Goal: Navigation & Orientation: Find specific page/section

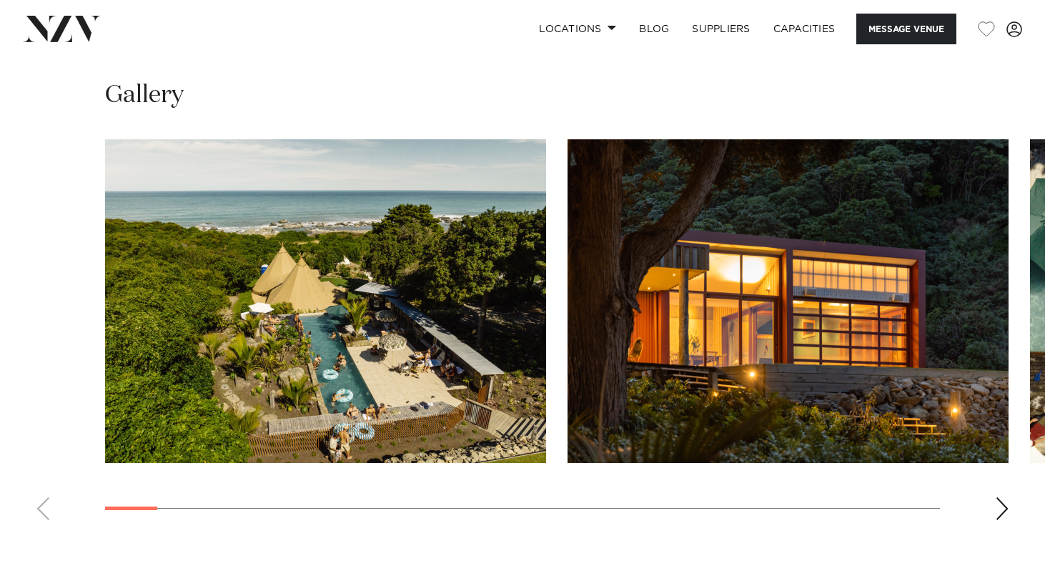
scroll to position [1300, 0]
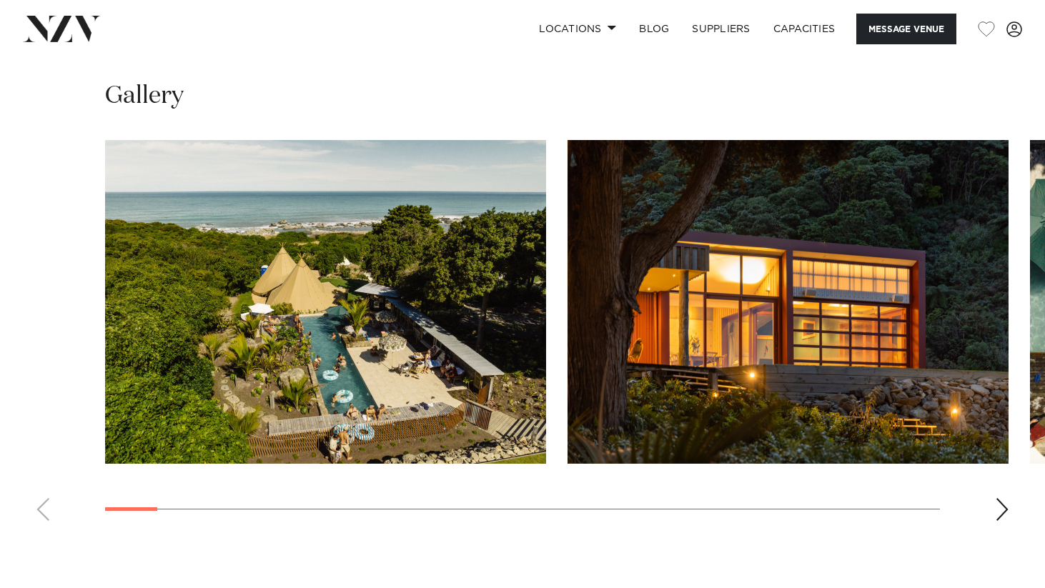
click at [996, 498] on div "Next slide" at bounding box center [1002, 509] width 14 height 23
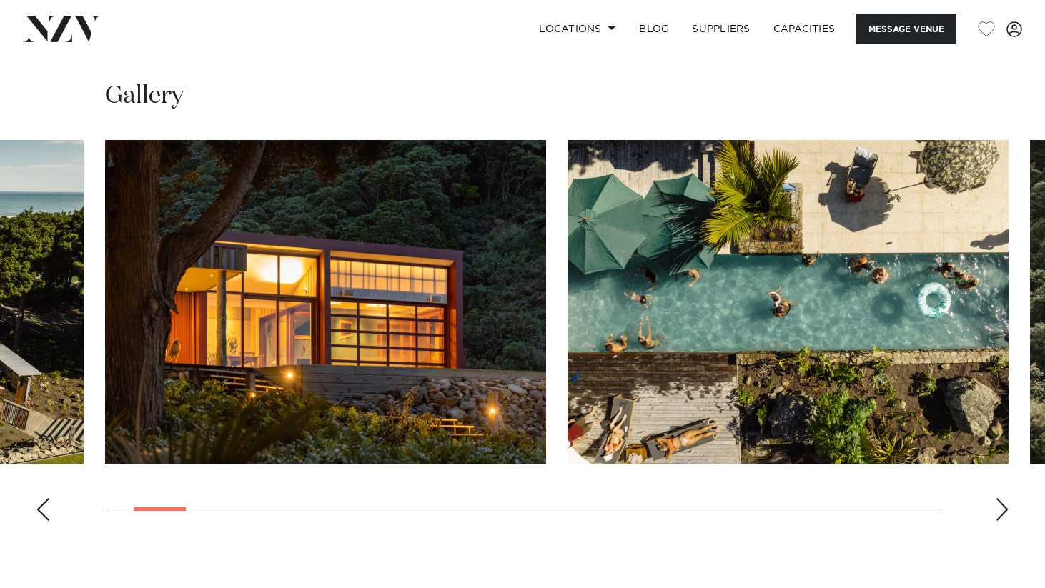
click at [996, 498] on div "Next slide" at bounding box center [1002, 509] width 14 height 23
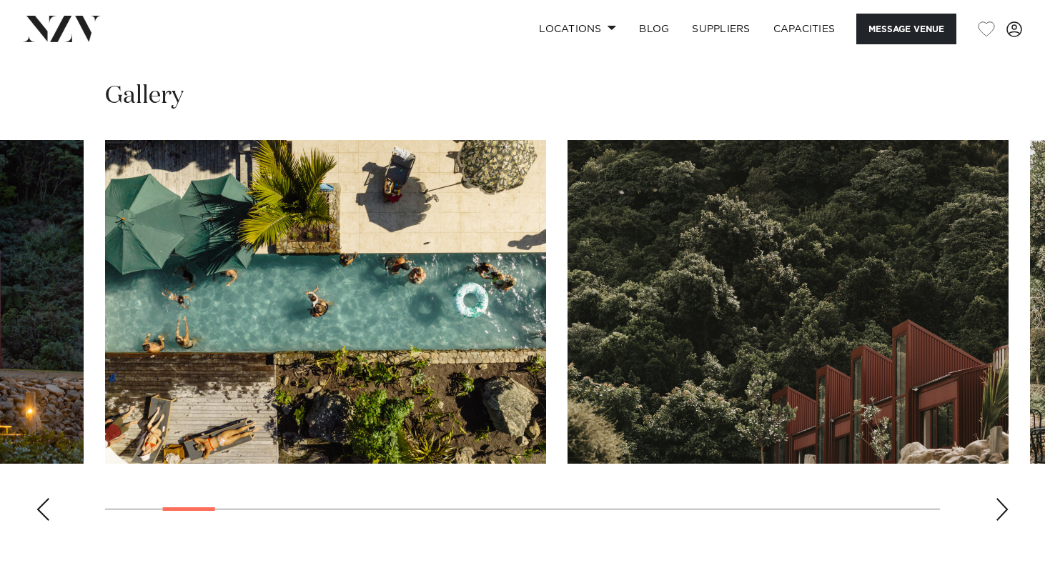
click at [996, 498] on div "Next slide" at bounding box center [1002, 509] width 14 height 23
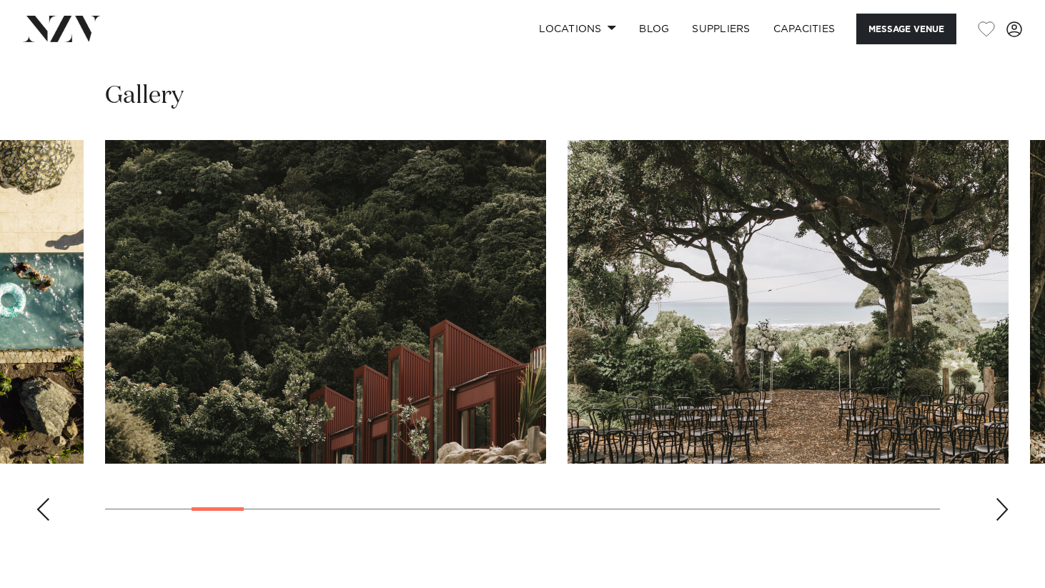
click at [996, 498] on div "Next slide" at bounding box center [1002, 509] width 14 height 23
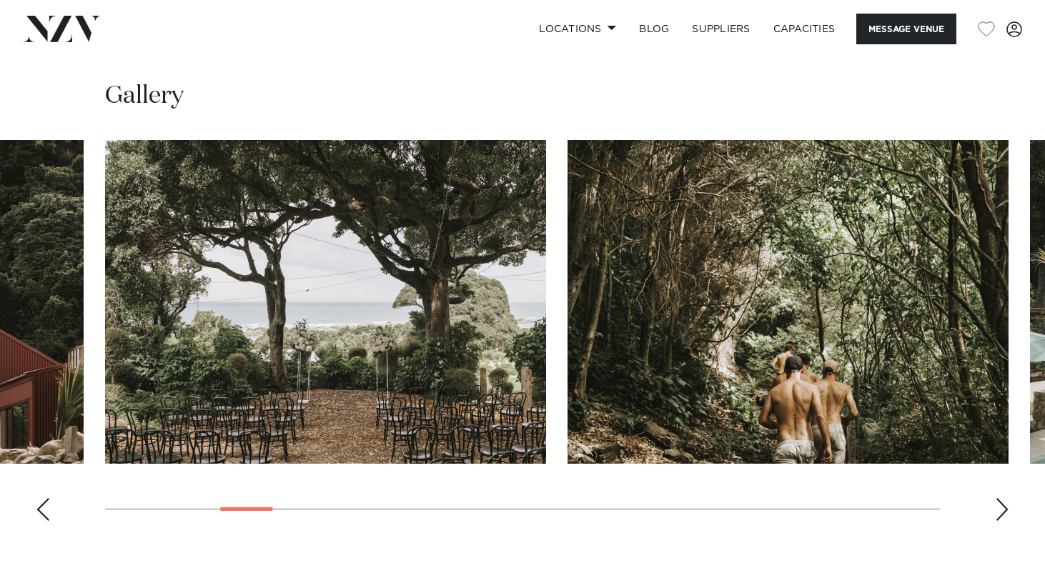
click at [996, 498] on div "Next slide" at bounding box center [1002, 509] width 14 height 23
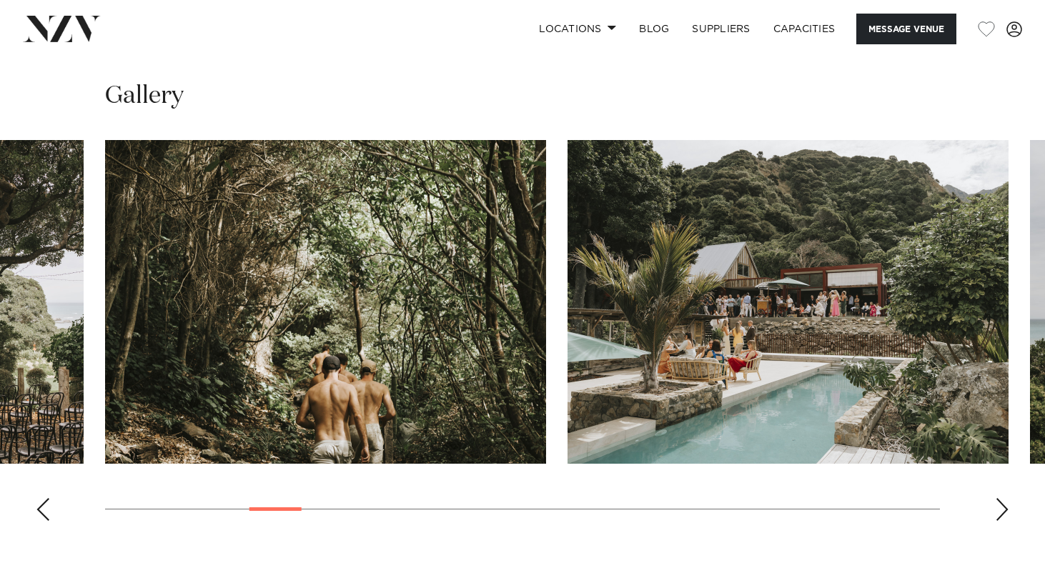
click at [996, 498] on div "Next slide" at bounding box center [1002, 509] width 14 height 23
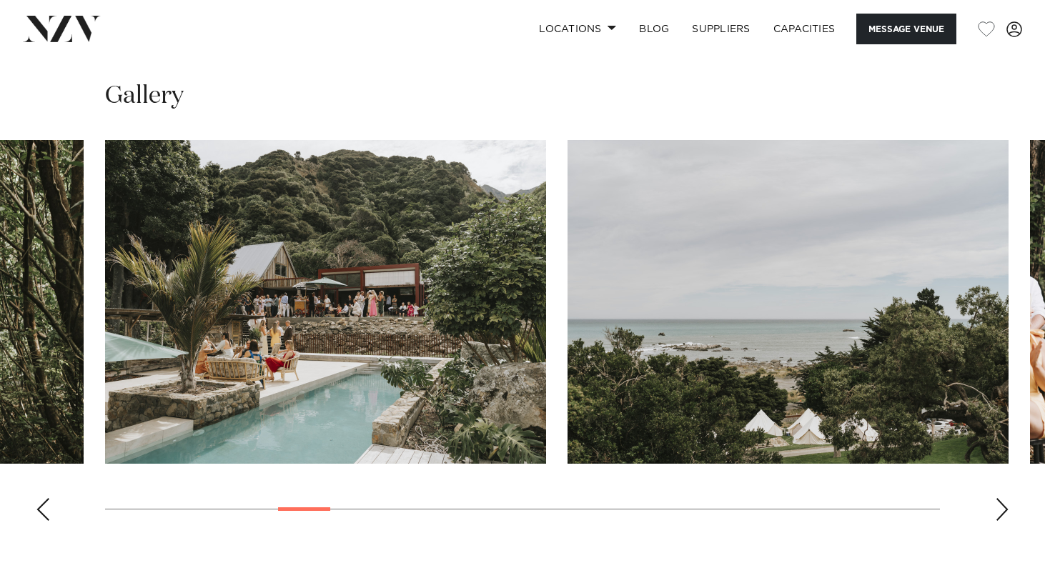
click at [990, 423] on swiper-container at bounding box center [522, 336] width 1045 height 393
click at [997, 498] on div "Next slide" at bounding box center [1002, 509] width 14 height 23
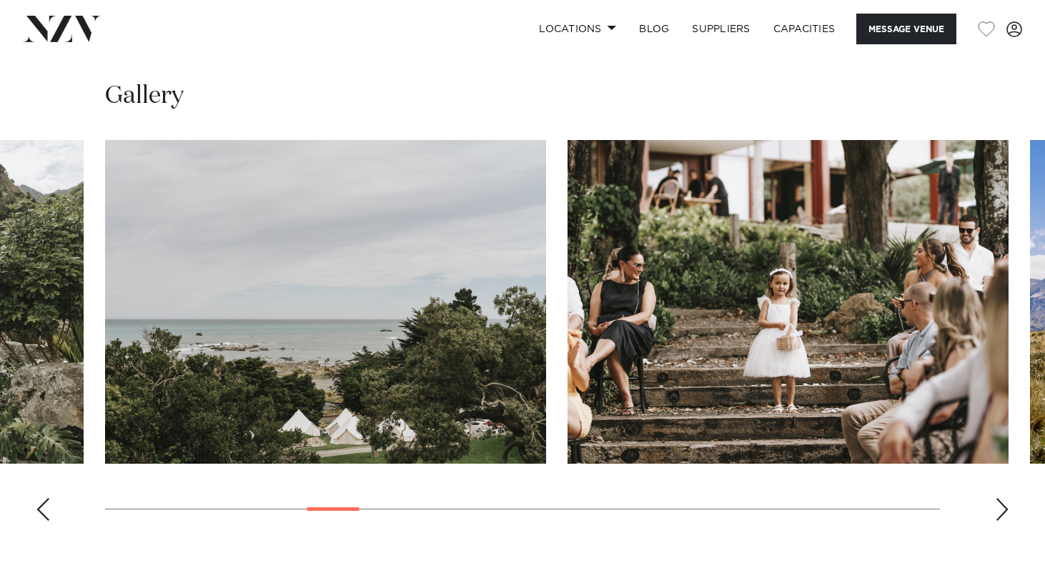
click at [997, 498] on div "Next slide" at bounding box center [1002, 509] width 14 height 23
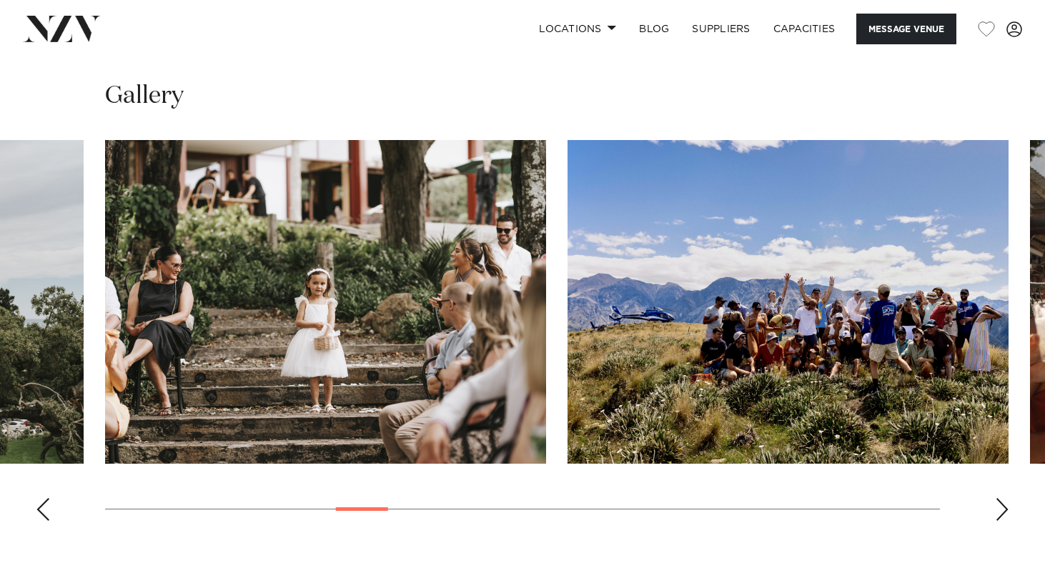
click at [997, 498] on div "Next slide" at bounding box center [1002, 509] width 14 height 23
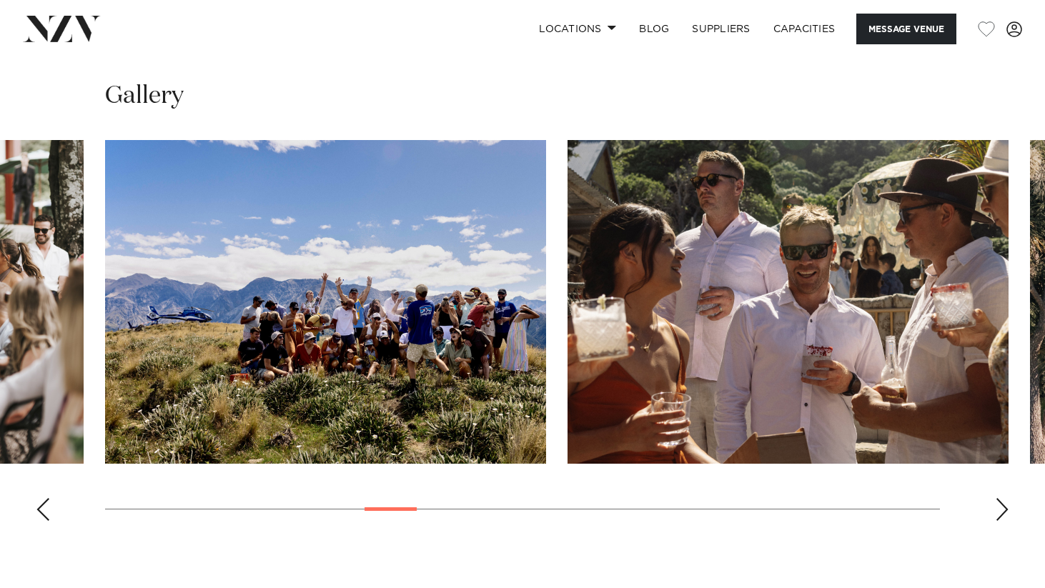
click at [997, 498] on div "Next slide" at bounding box center [1002, 509] width 14 height 23
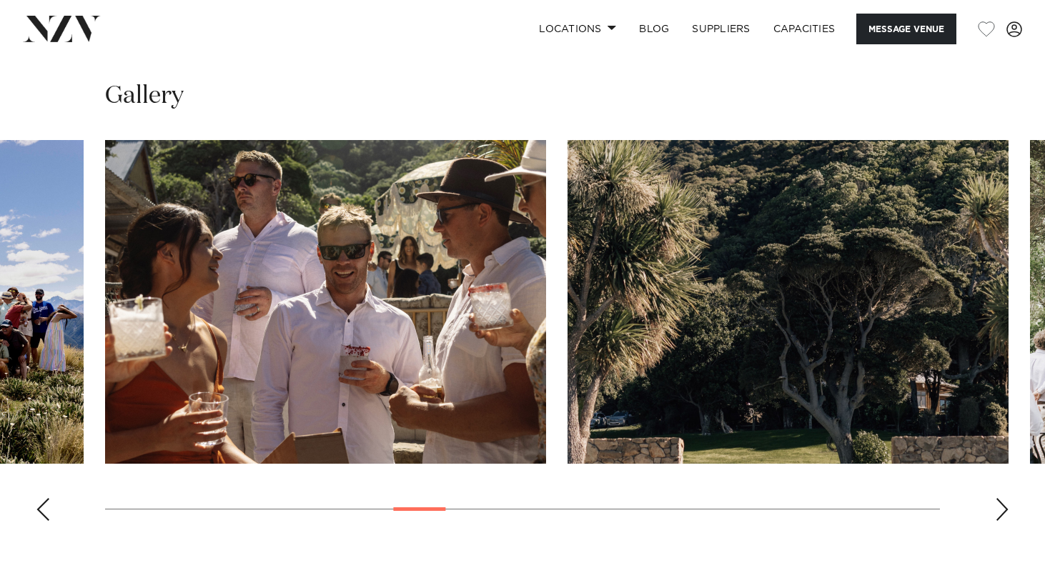
click at [997, 498] on div "Next slide" at bounding box center [1002, 509] width 14 height 23
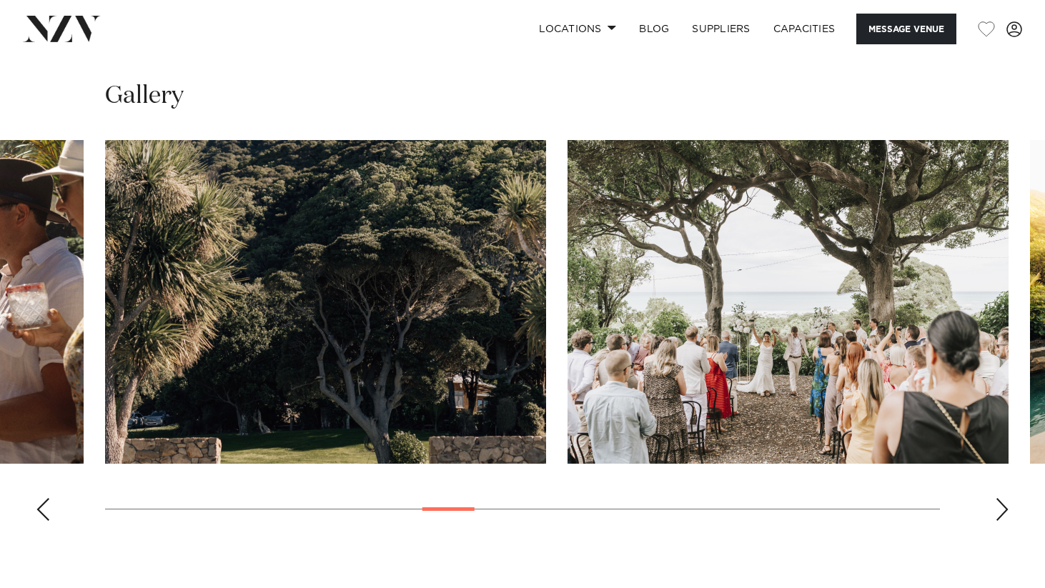
click at [997, 498] on div "Next slide" at bounding box center [1002, 509] width 14 height 23
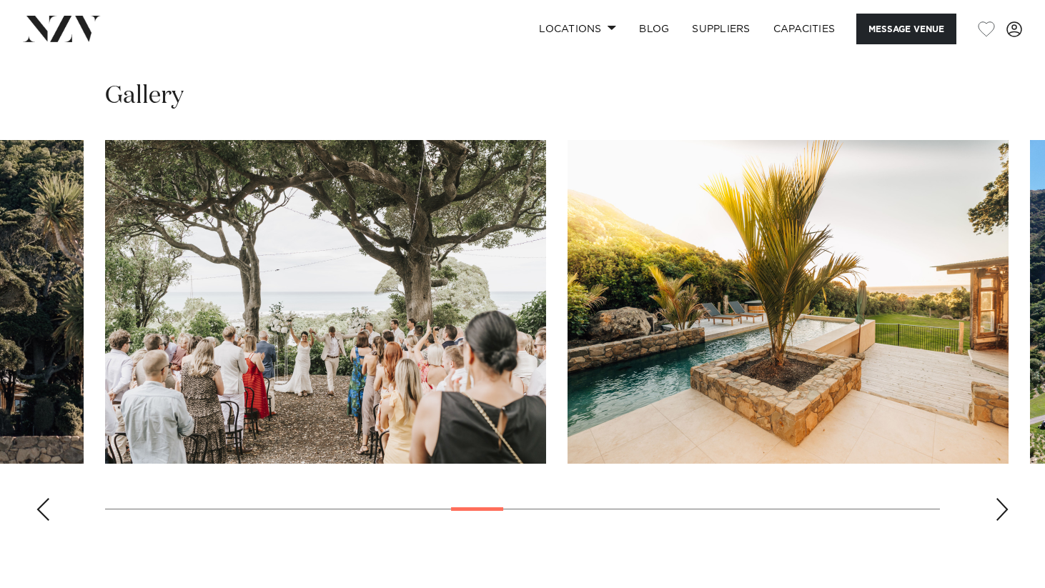
click at [997, 498] on div "Next slide" at bounding box center [1002, 509] width 14 height 23
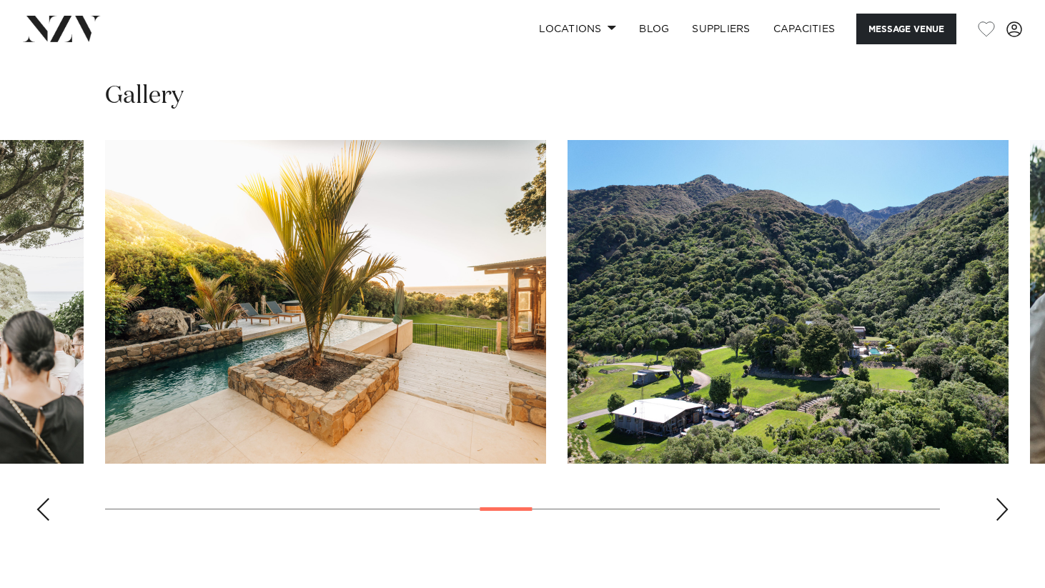
click at [997, 498] on div "Next slide" at bounding box center [1002, 509] width 14 height 23
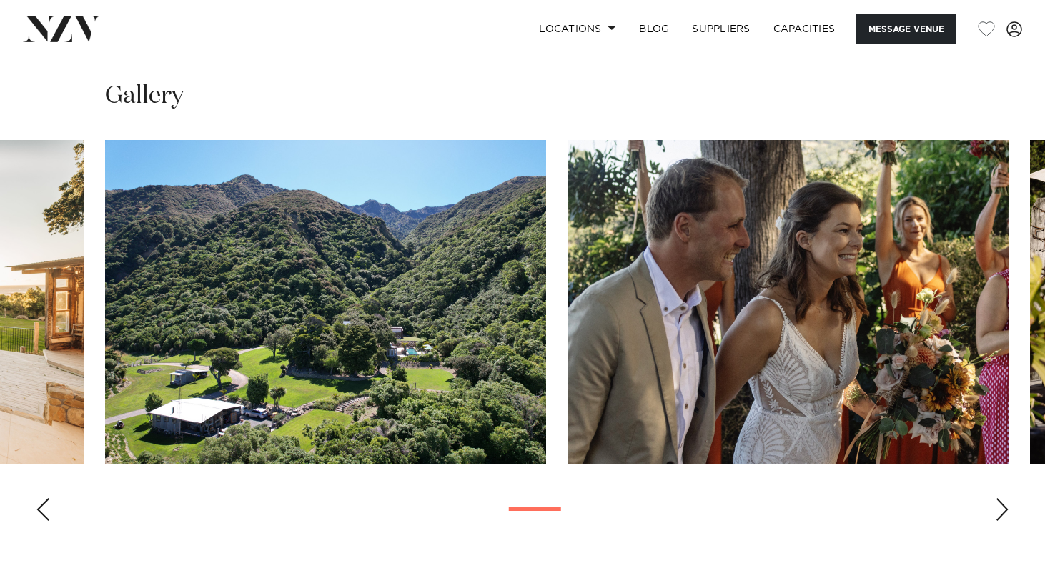
click at [997, 498] on div "Next slide" at bounding box center [1002, 509] width 14 height 23
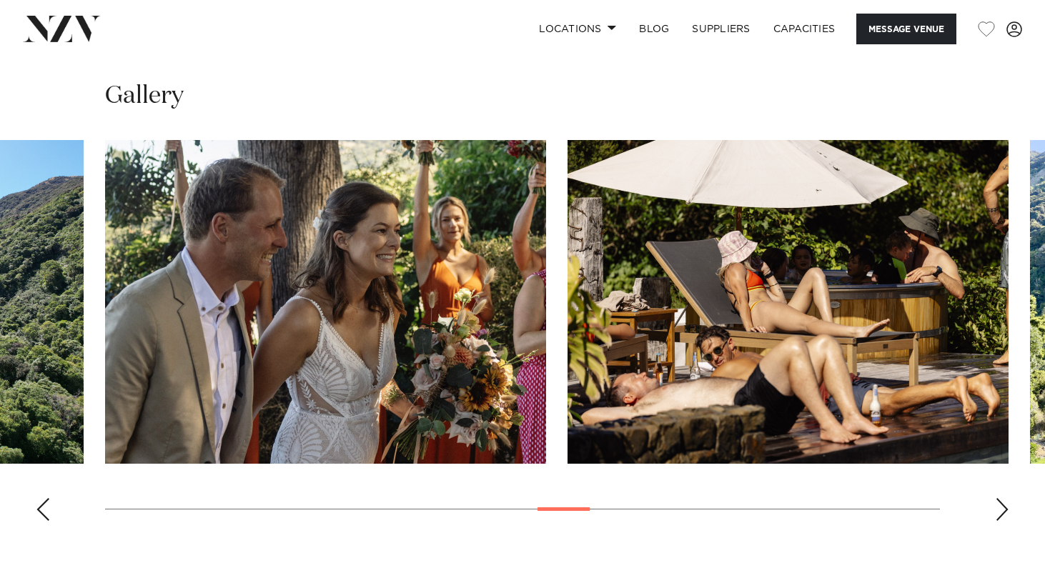
click at [997, 498] on div "Next slide" at bounding box center [1002, 509] width 14 height 23
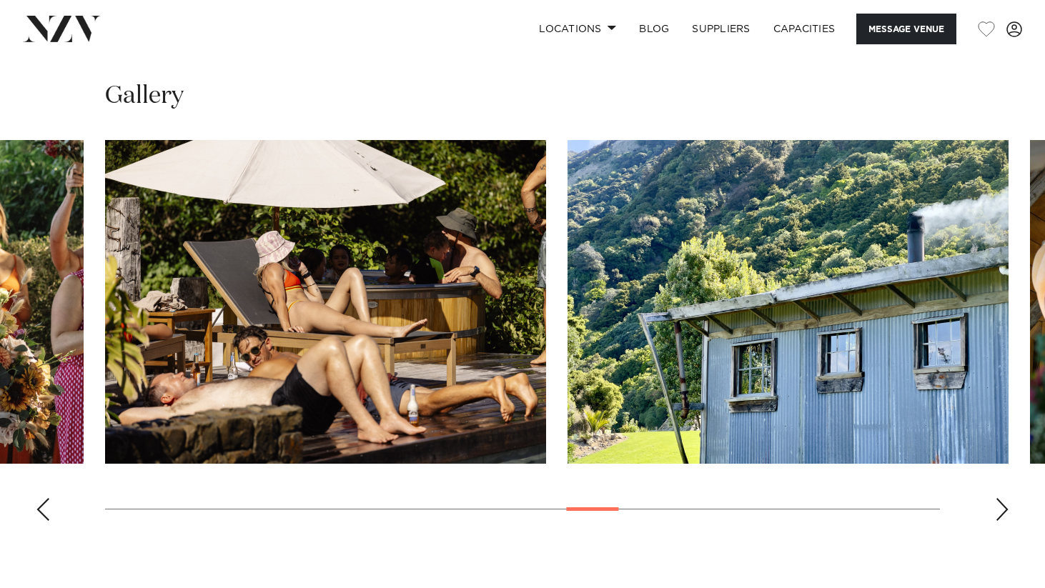
click at [997, 498] on div "Next slide" at bounding box center [1002, 509] width 14 height 23
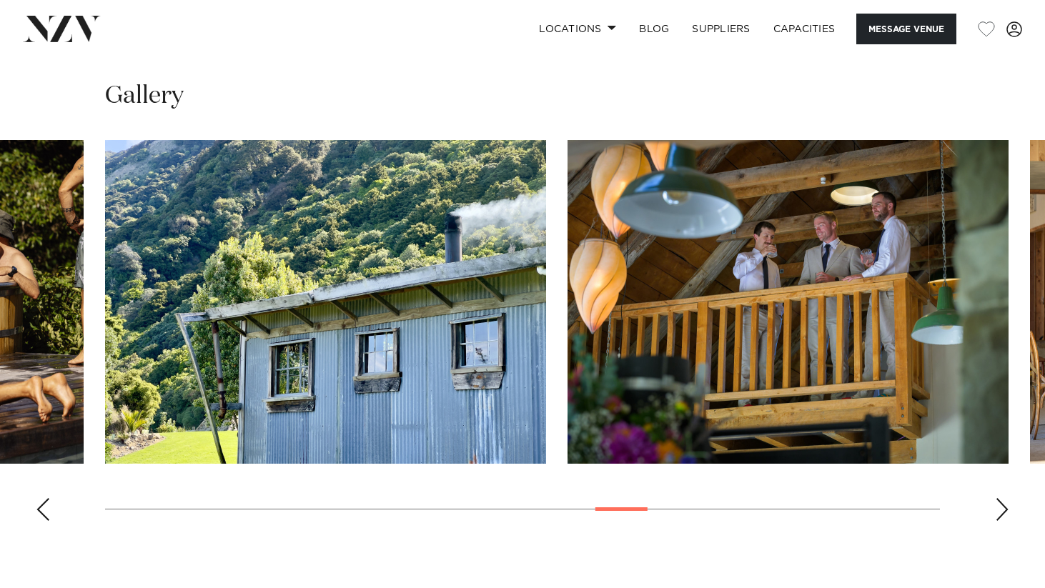
click at [997, 498] on div "Next slide" at bounding box center [1002, 509] width 14 height 23
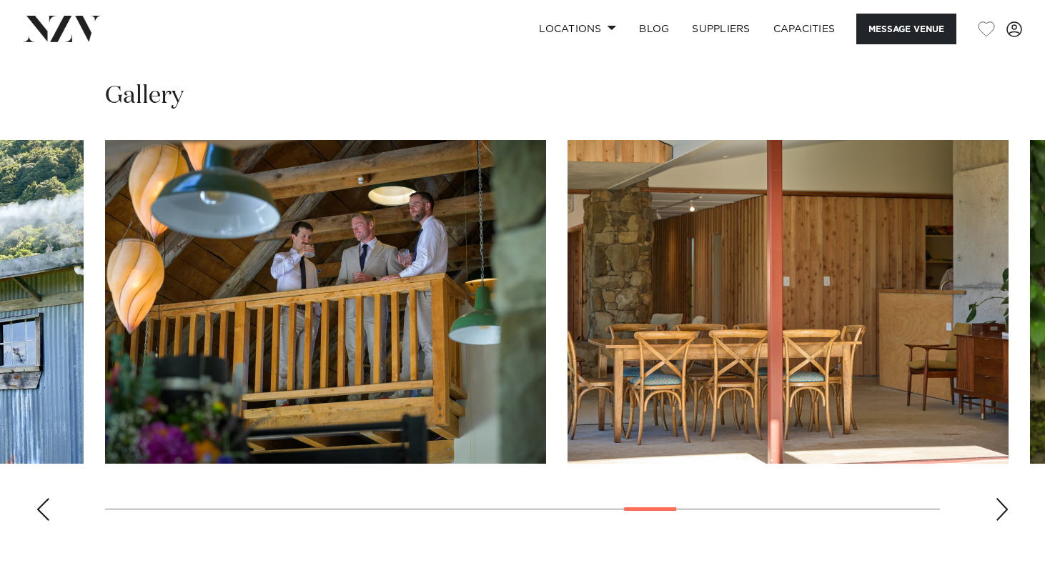
click at [997, 498] on div "Next slide" at bounding box center [1002, 509] width 14 height 23
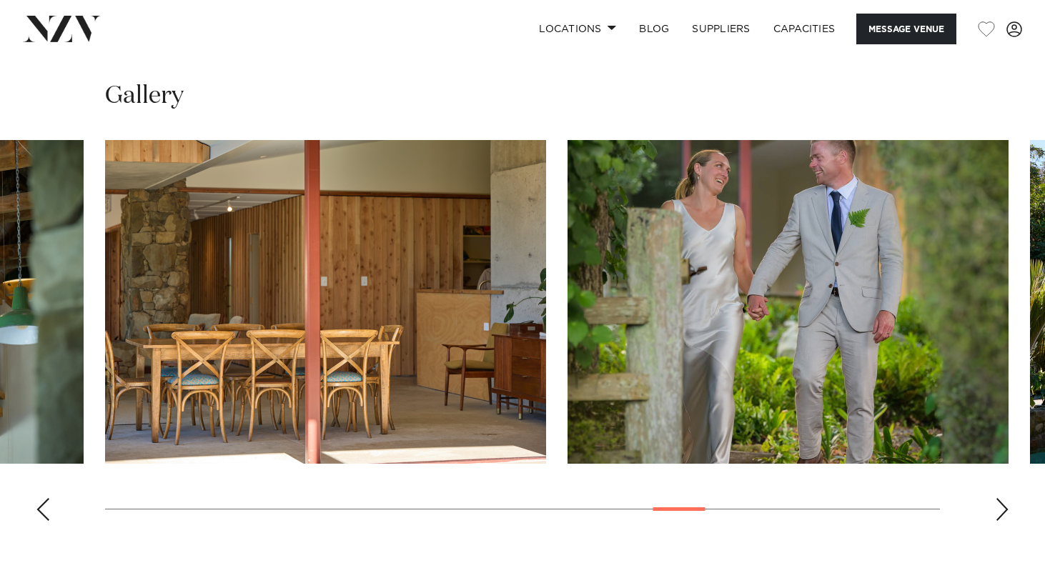
click at [997, 498] on div "Next slide" at bounding box center [1002, 509] width 14 height 23
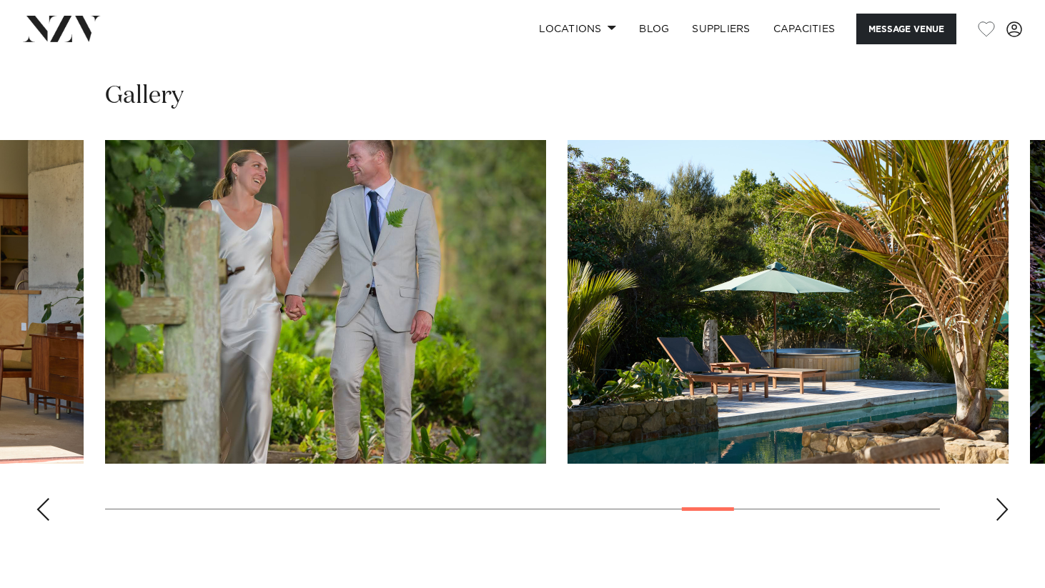
click at [997, 498] on div "Next slide" at bounding box center [1002, 509] width 14 height 23
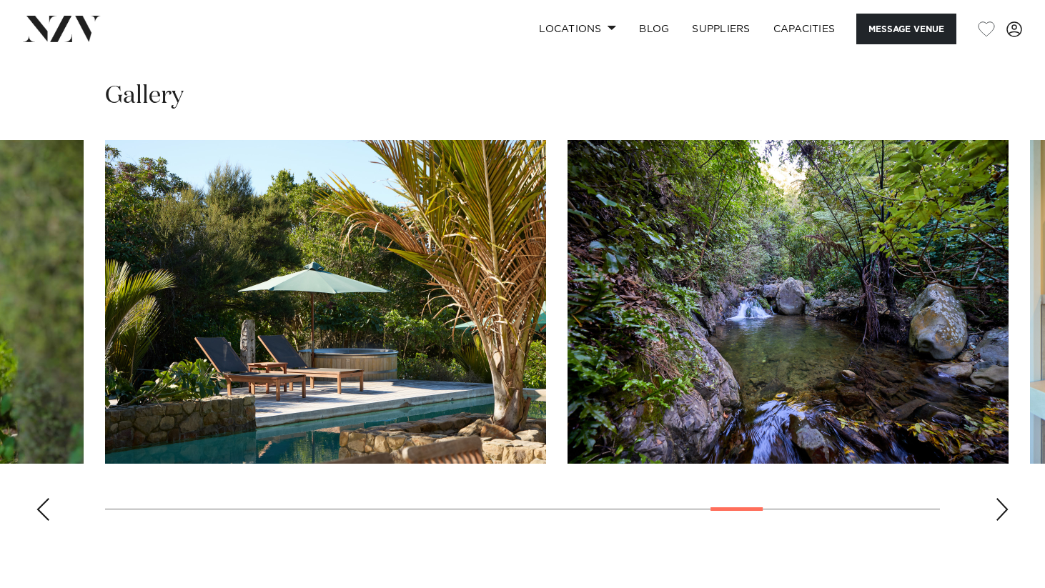
click at [997, 498] on div "Next slide" at bounding box center [1002, 509] width 14 height 23
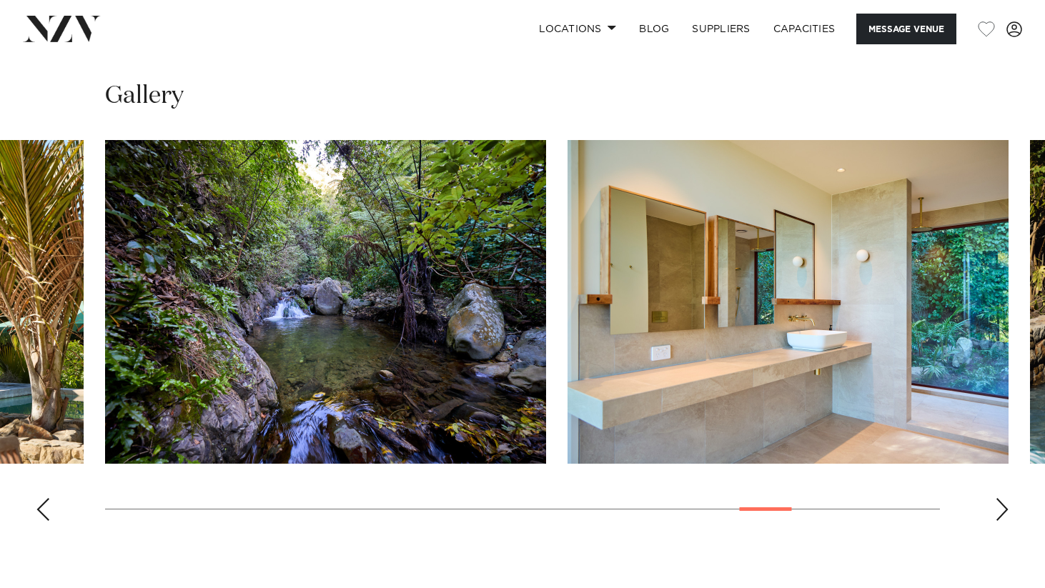
click at [997, 498] on div "Next slide" at bounding box center [1002, 509] width 14 height 23
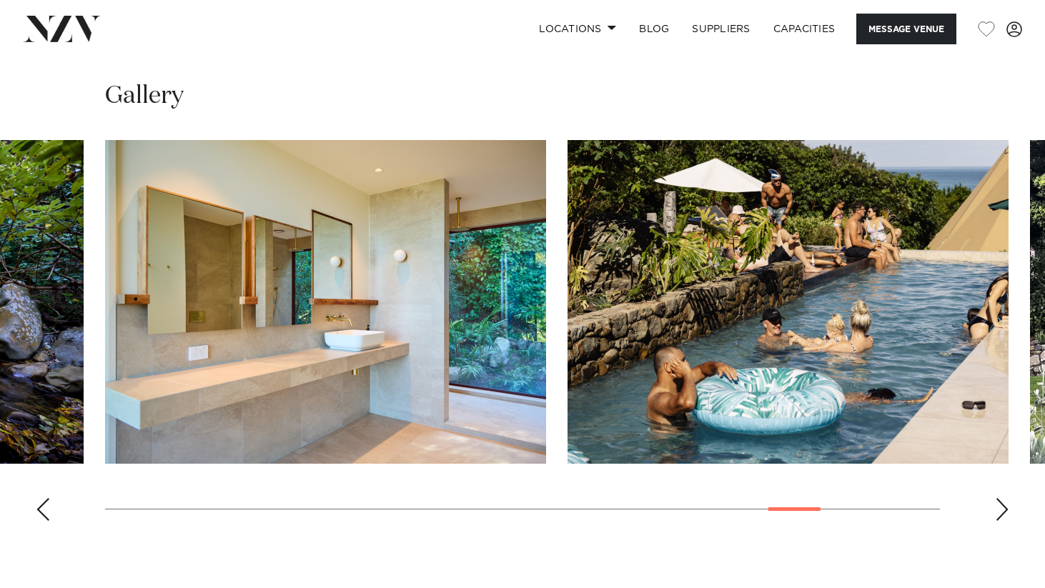
click at [997, 498] on div "Next slide" at bounding box center [1002, 509] width 14 height 23
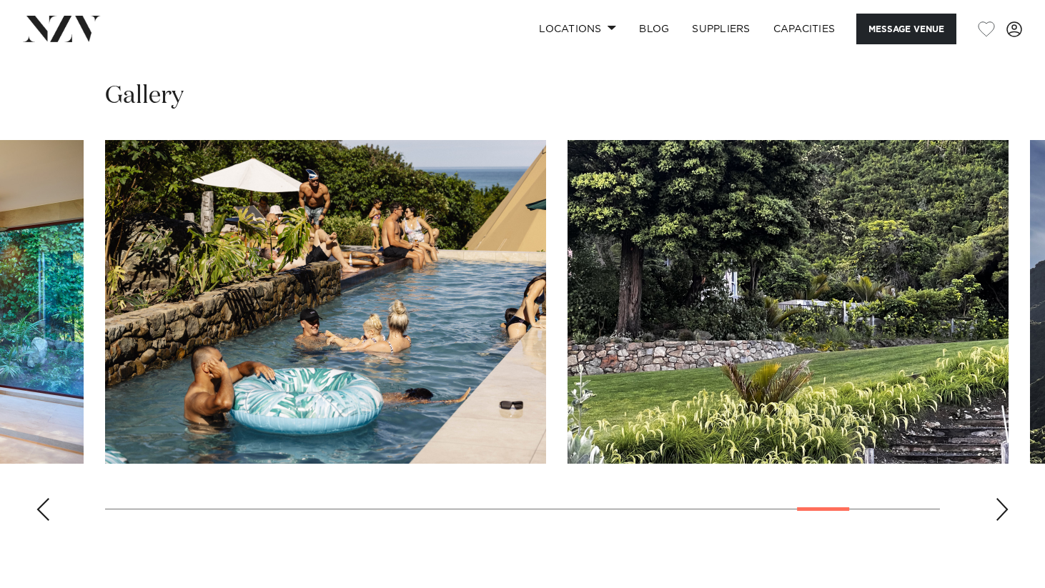
click at [997, 498] on div "Next slide" at bounding box center [1002, 509] width 14 height 23
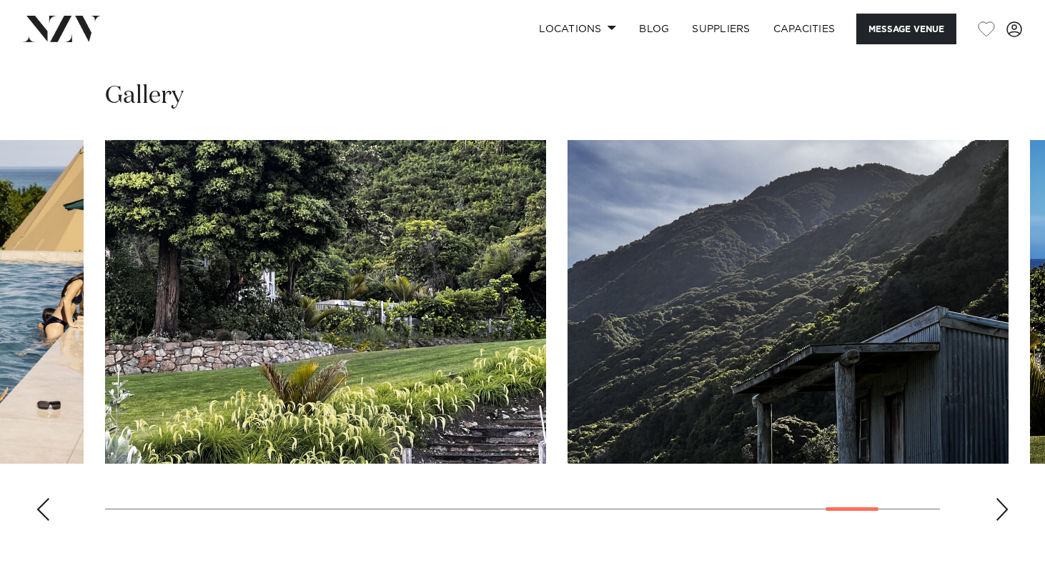
click at [997, 498] on div "Next slide" at bounding box center [1002, 509] width 14 height 23
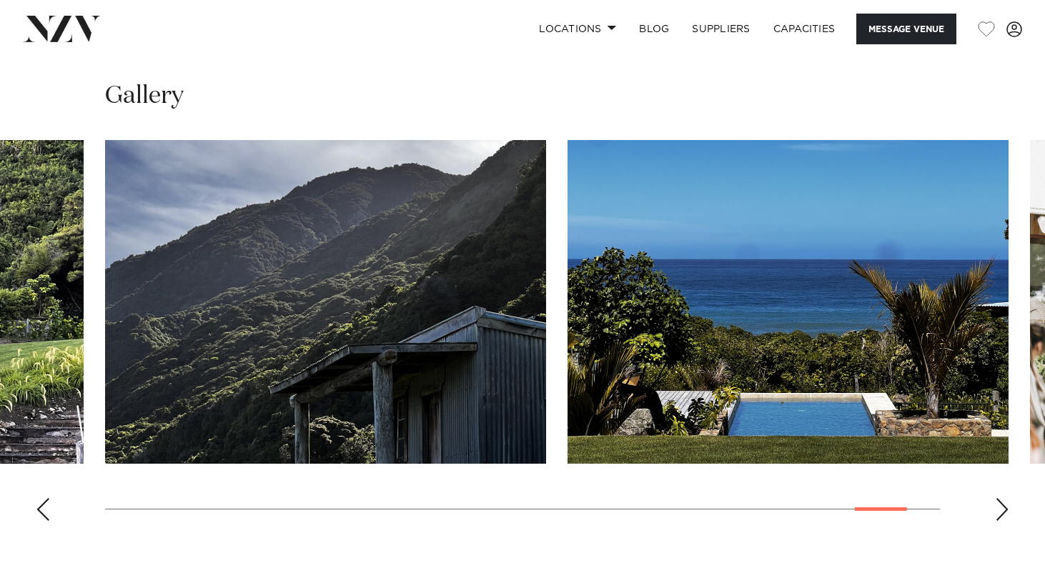
click at [997, 498] on div "Next slide" at bounding box center [1002, 509] width 14 height 23
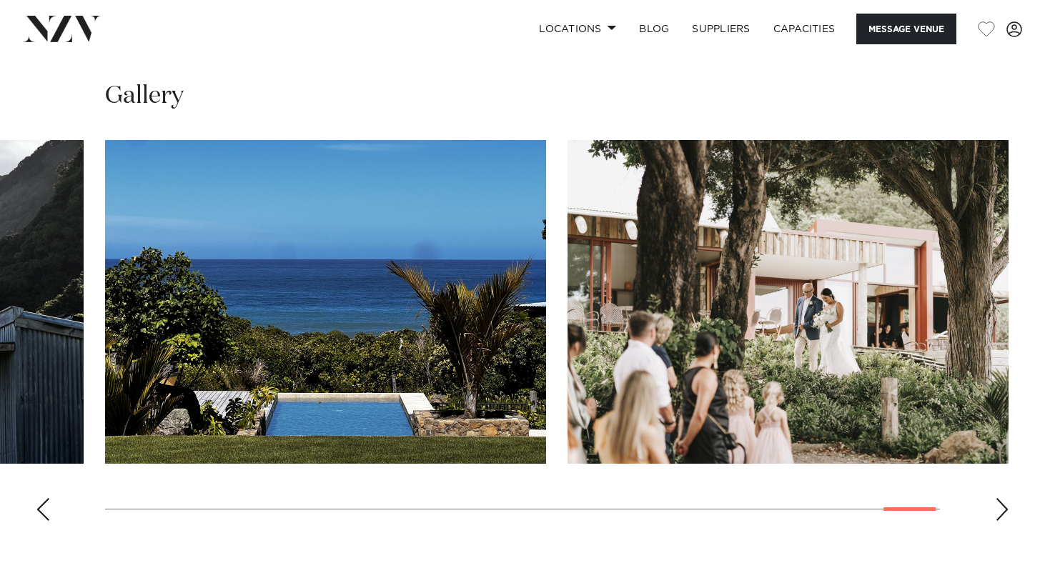
click at [997, 498] on div "Next slide" at bounding box center [1002, 509] width 14 height 23
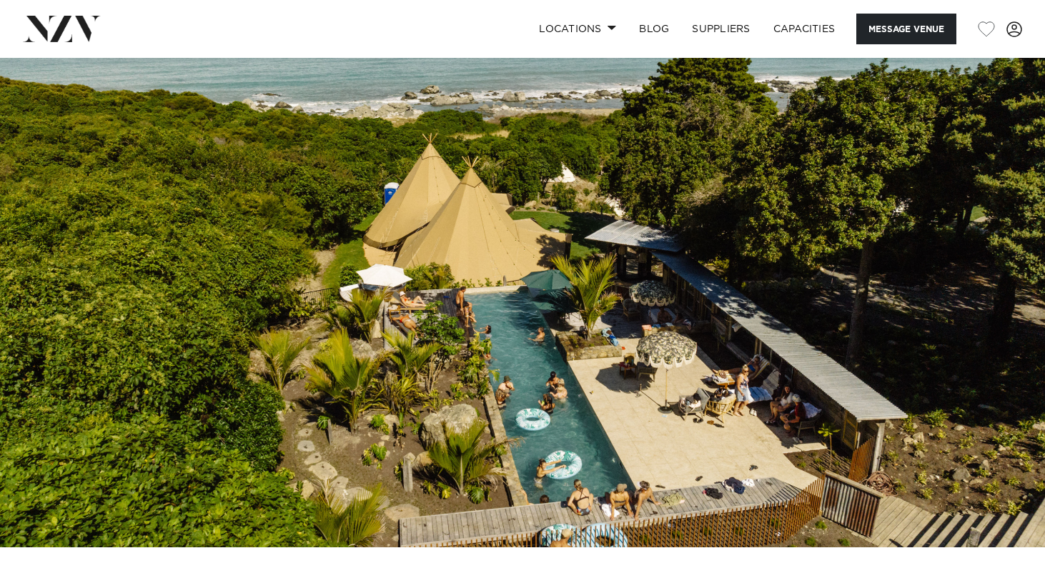
scroll to position [7, 0]
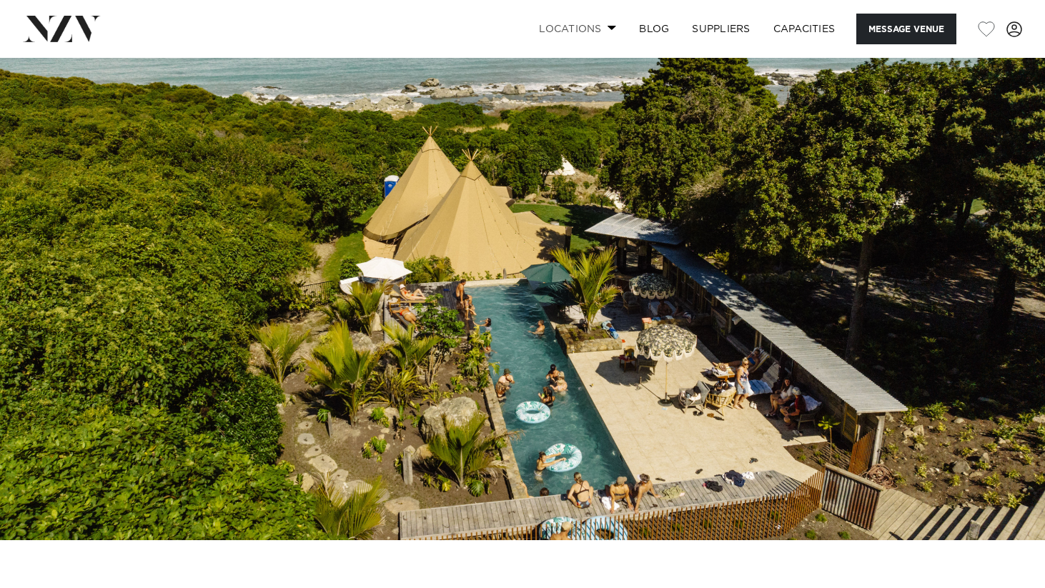
click at [598, 26] on link "Locations" at bounding box center [578, 29] width 100 height 31
